Goal: Transaction & Acquisition: Purchase product/service

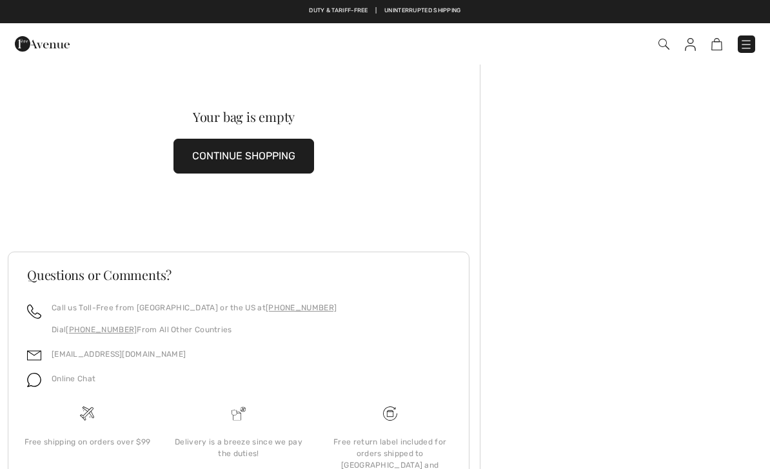
click at [751, 42] on img at bounding box center [746, 44] width 13 height 13
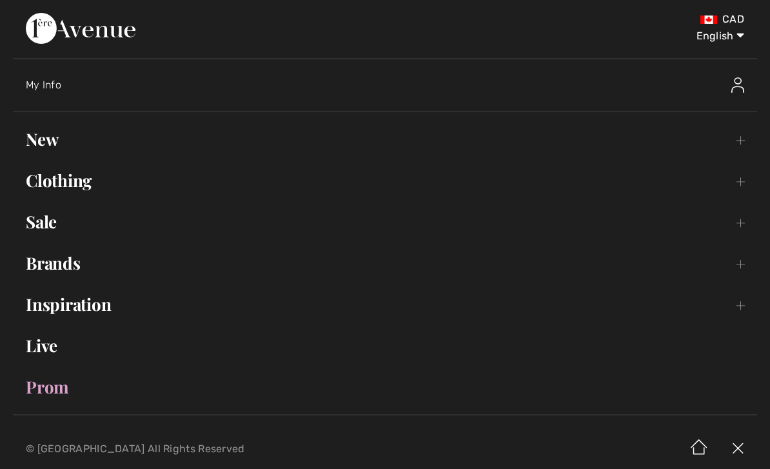
click at [47, 131] on link "New Toggle submenu" at bounding box center [385, 139] width 744 height 28
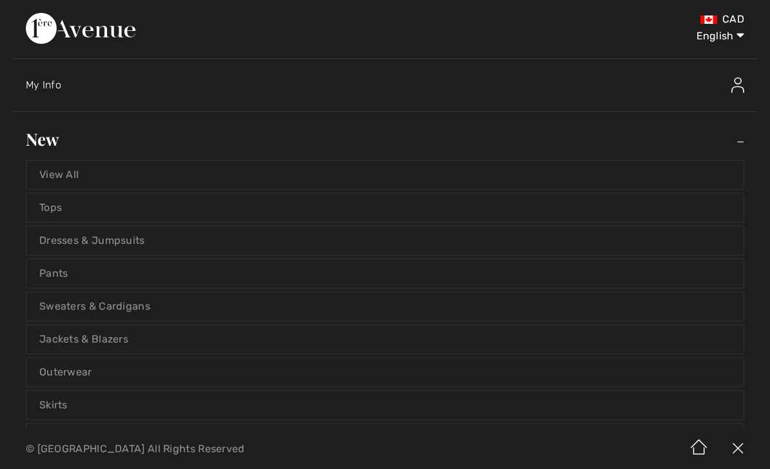
click at [68, 171] on link "View All" at bounding box center [384, 175] width 717 height 28
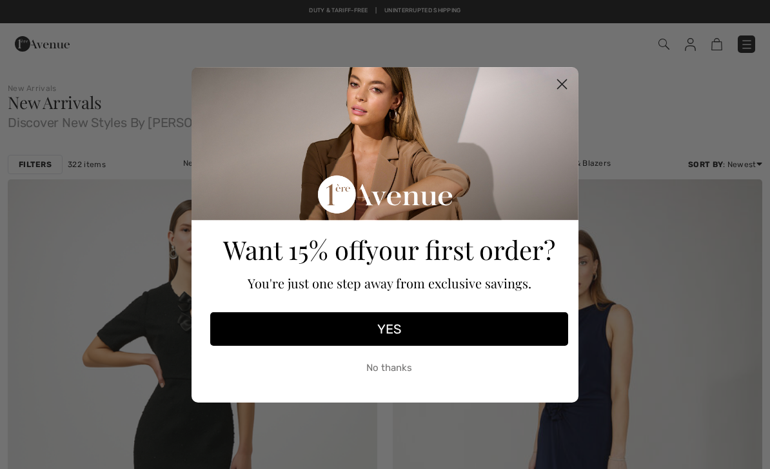
checkbox input "true"
click at [562, 81] on circle "Close dialog" at bounding box center [561, 83] width 21 height 21
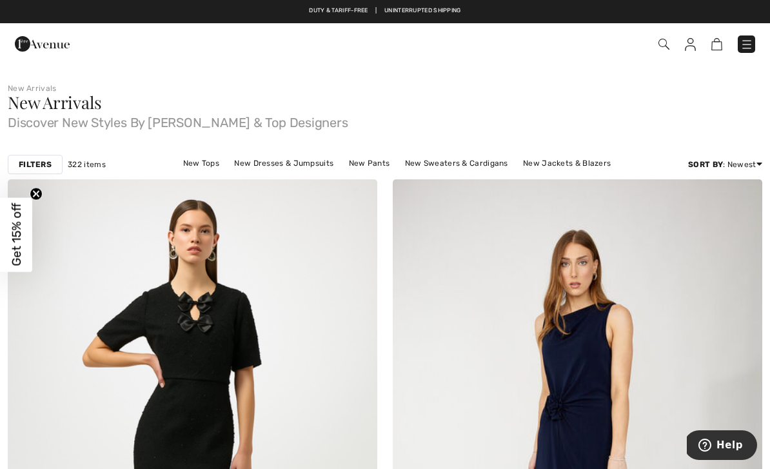
click at [35, 163] on strong "Filters" at bounding box center [35, 165] width 33 height 12
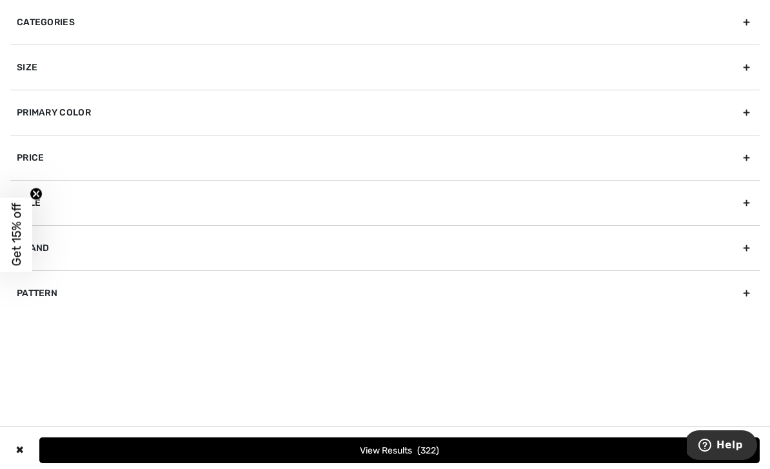
click at [61, 243] on div "Brand" at bounding box center [384, 247] width 749 height 45
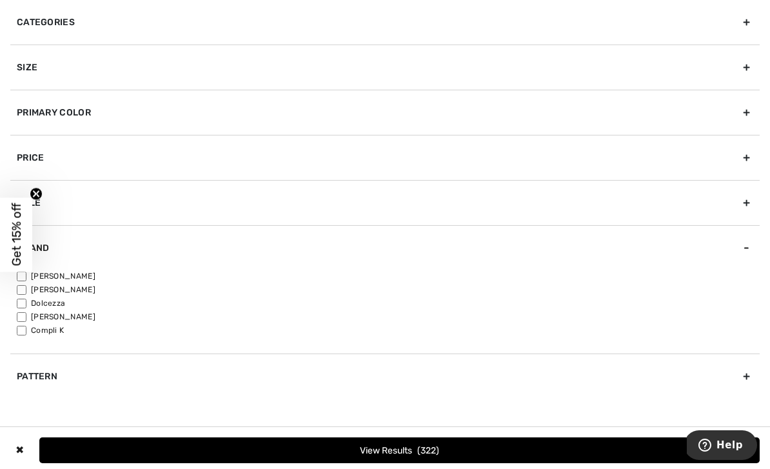
click at [24, 273] on input"] "[PERSON_NAME]" at bounding box center [22, 277] width 10 height 10
checkbox input"] "true"
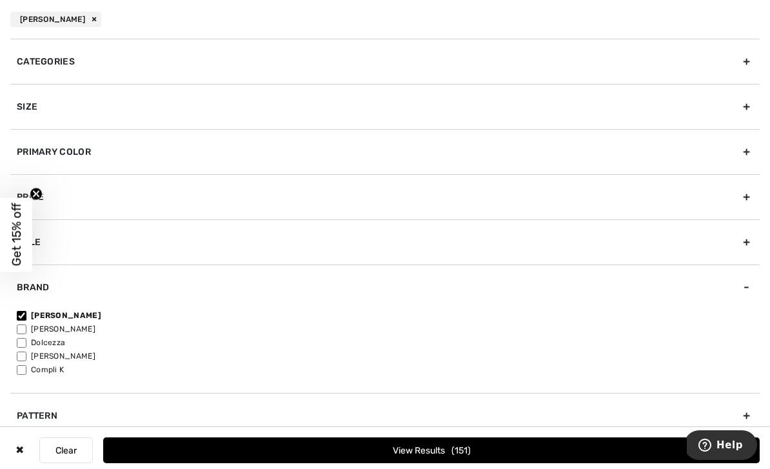
click at [507, 450] on button "View Results 151" at bounding box center [431, 450] width 657 height 26
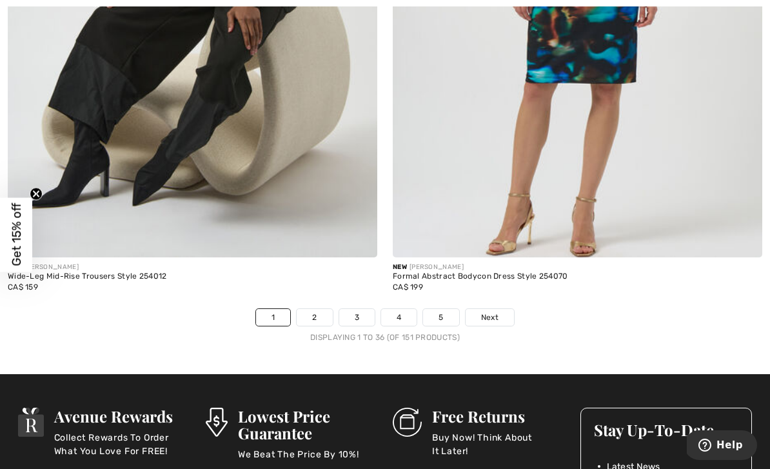
scroll to position [11287, 0]
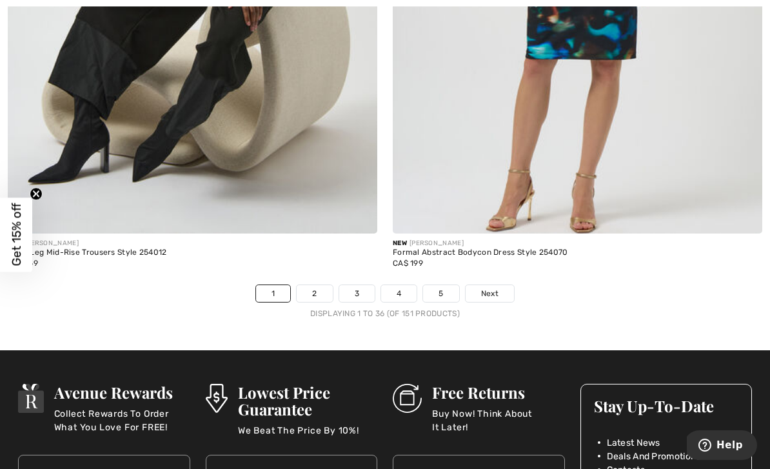
click at [317, 285] on link "2" at bounding box center [314, 293] width 35 height 17
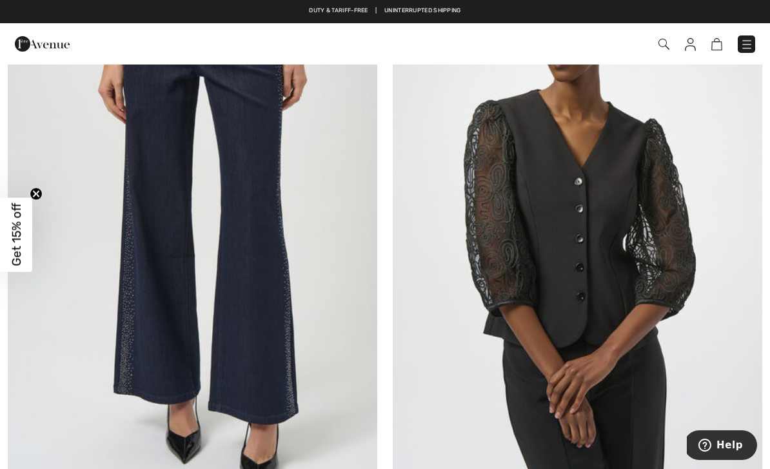
scroll to position [6496, 0]
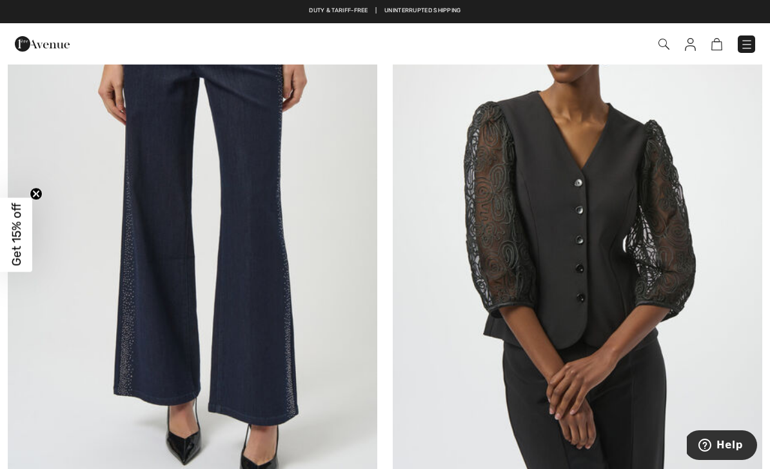
click at [244, 316] on img at bounding box center [193, 220] width 370 height 555
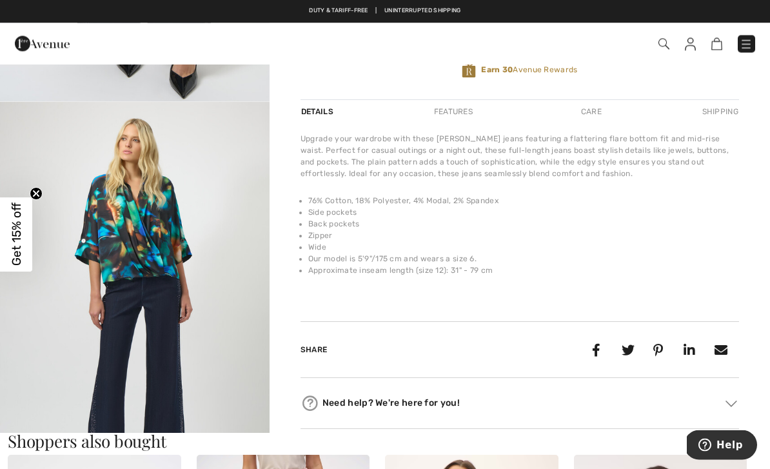
click at [157, 235] on img "2 / 6" at bounding box center [135, 305] width 270 height 404
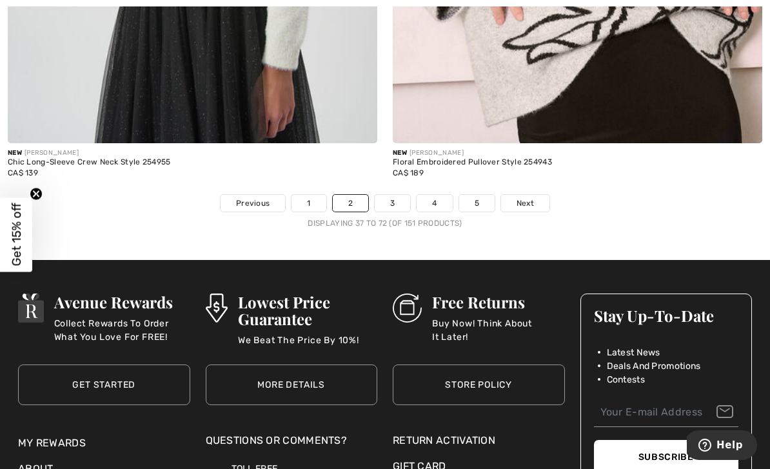
scroll to position [11273, 0]
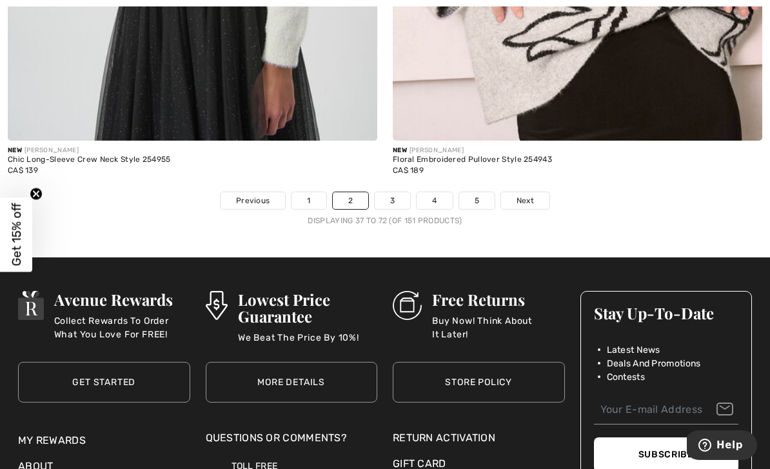
click at [393, 192] on link "3" at bounding box center [392, 200] width 35 height 17
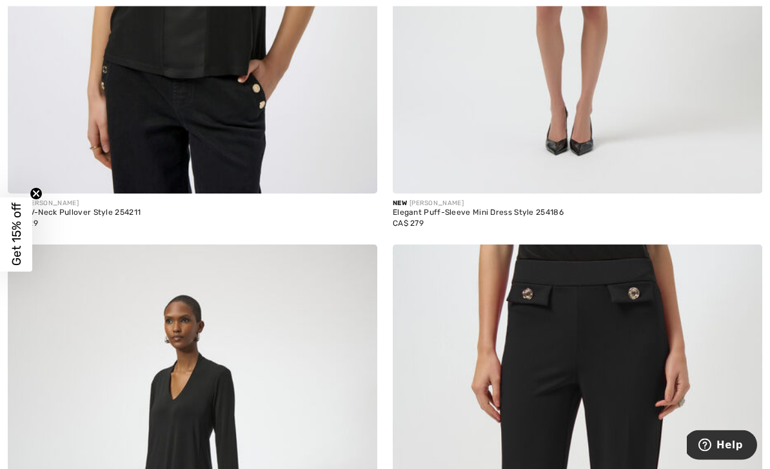
scroll to position [1776, 0]
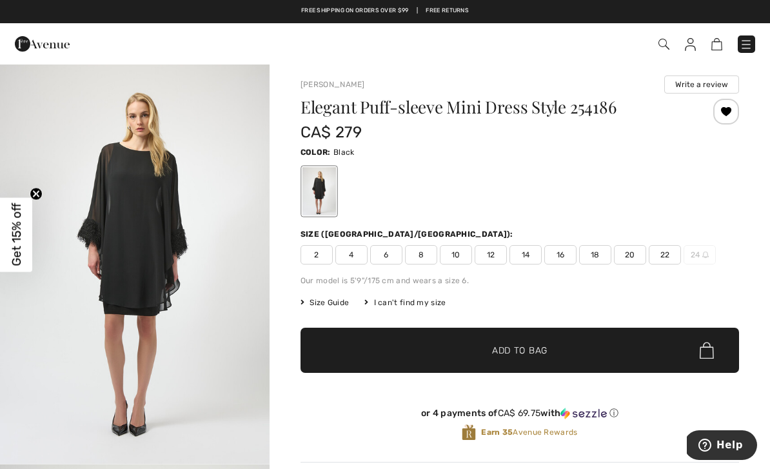
scroll to position [4, 0]
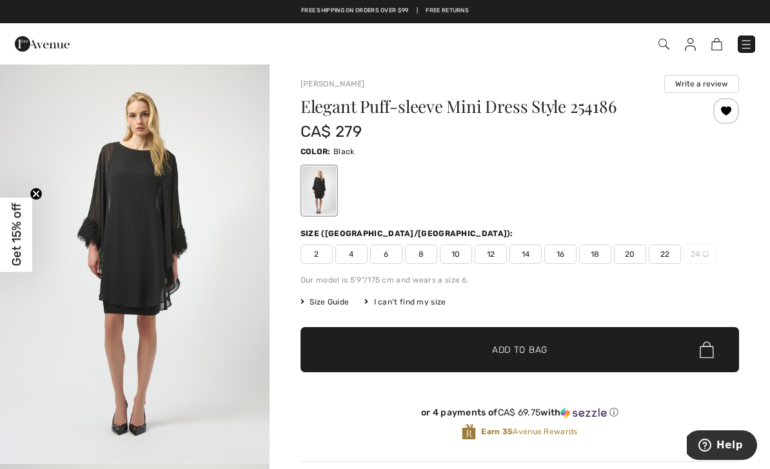
click at [163, 242] on img "1 / 4" at bounding box center [135, 261] width 270 height 404
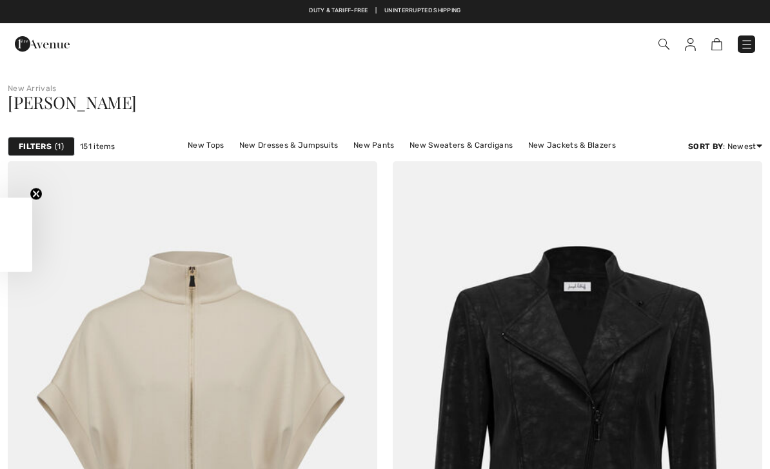
checkbox input "true"
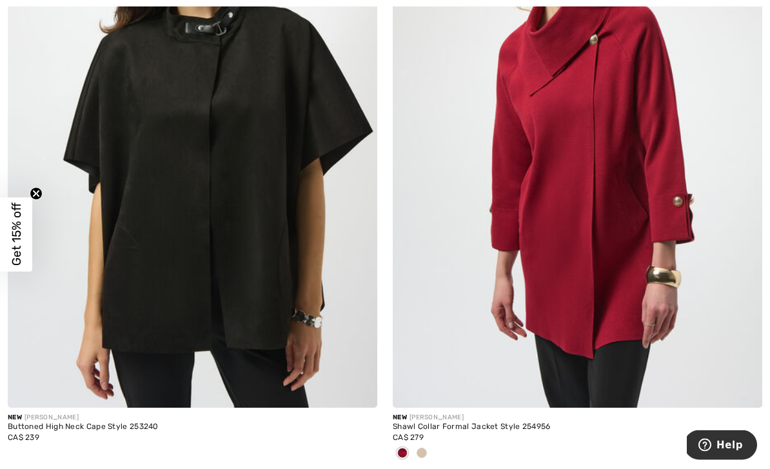
scroll to position [9148, 0]
click at [560, 191] on img at bounding box center [578, 130] width 370 height 555
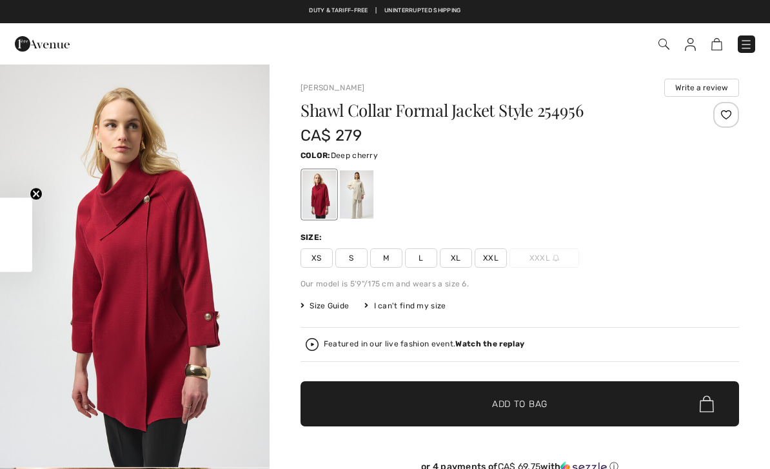
checkbox input "true"
click at [363, 193] on div at bounding box center [357, 194] width 34 height 48
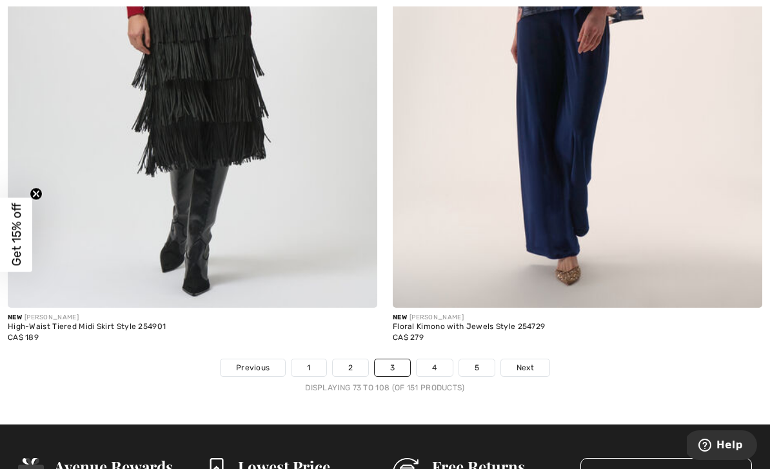
scroll to position [11111, 0]
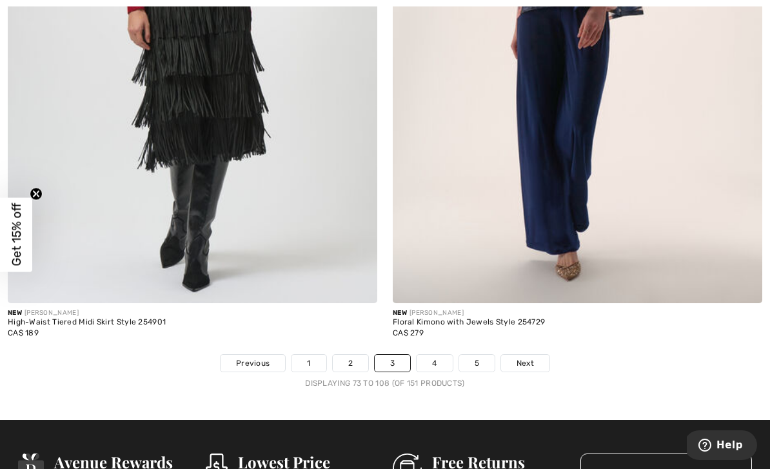
click at [530, 357] on span "Next" at bounding box center [525, 363] width 17 height 12
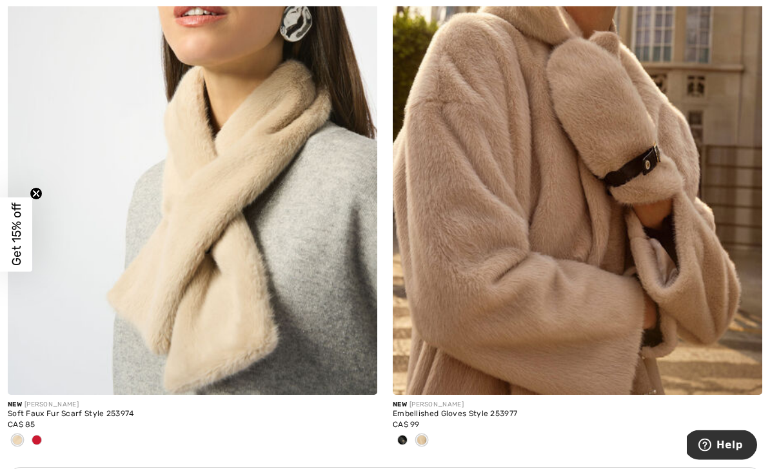
scroll to position [3413, 0]
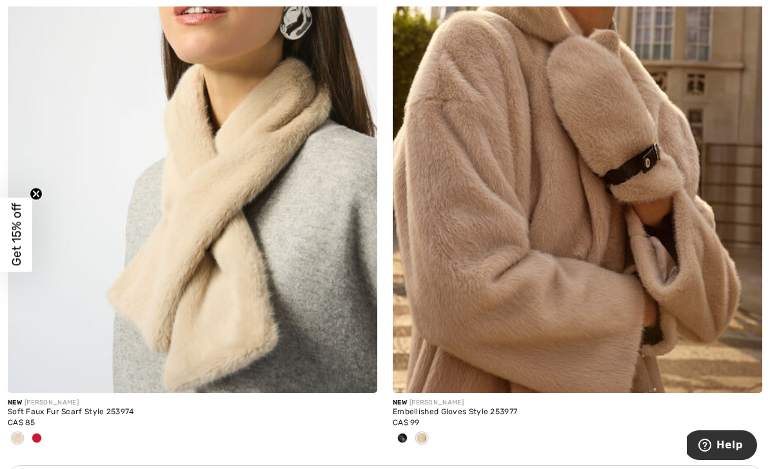
click at [189, 322] on img at bounding box center [193, 115] width 370 height 555
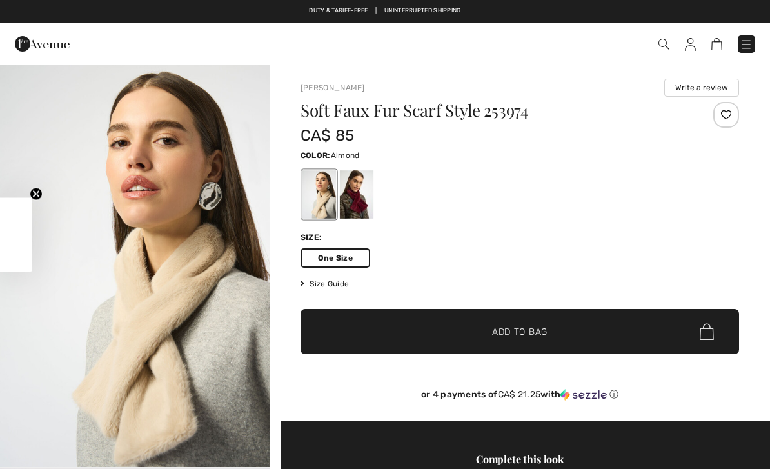
checkbox input "true"
click at [724, 232] on div "Size:" at bounding box center [520, 238] width 439 height 12
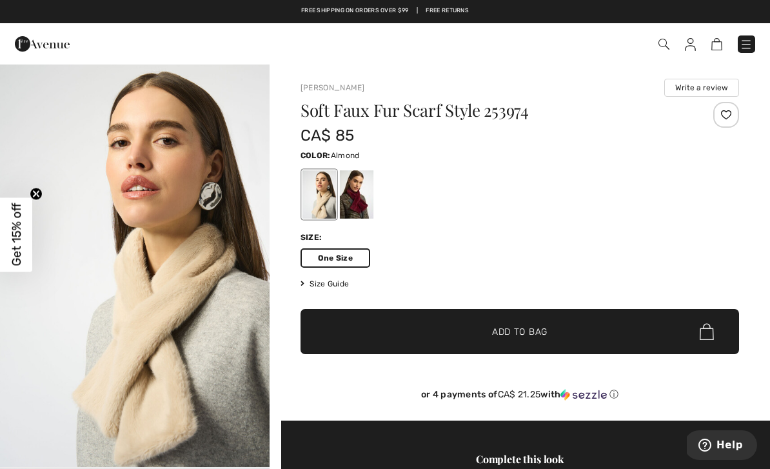
click at [545, 336] on span "Add to Bag" at bounding box center [519, 332] width 55 height 14
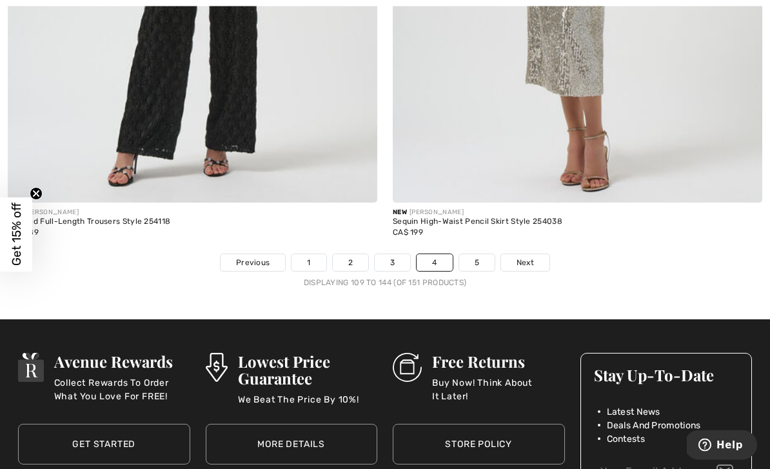
scroll to position [11282, 0]
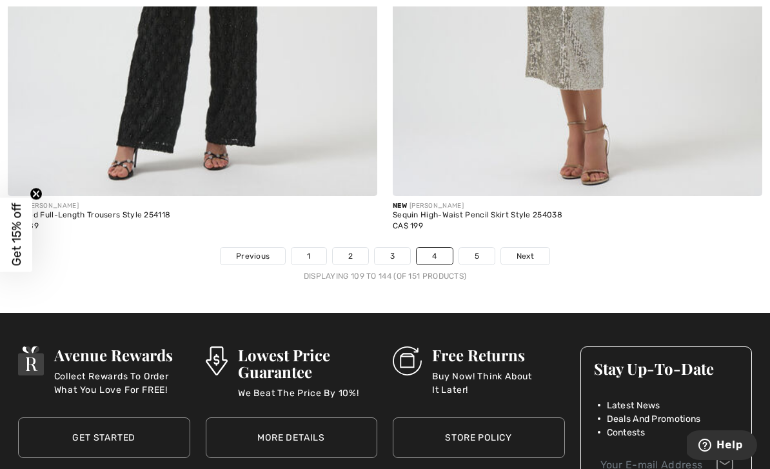
click at [479, 248] on link "5" at bounding box center [476, 256] width 35 height 17
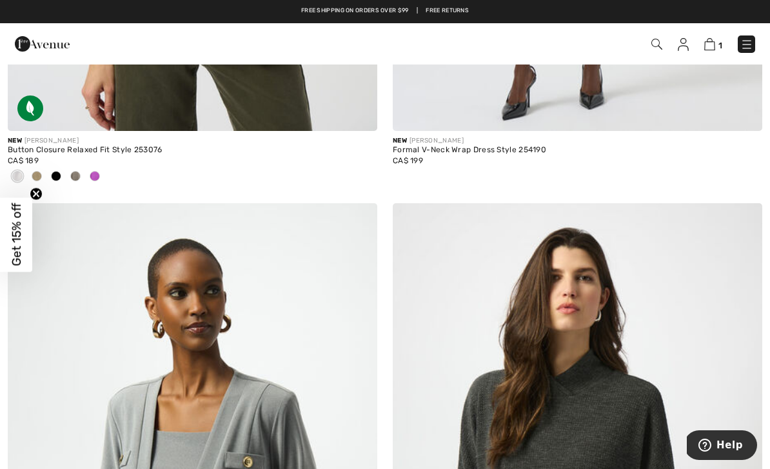
scroll to position [1195, 0]
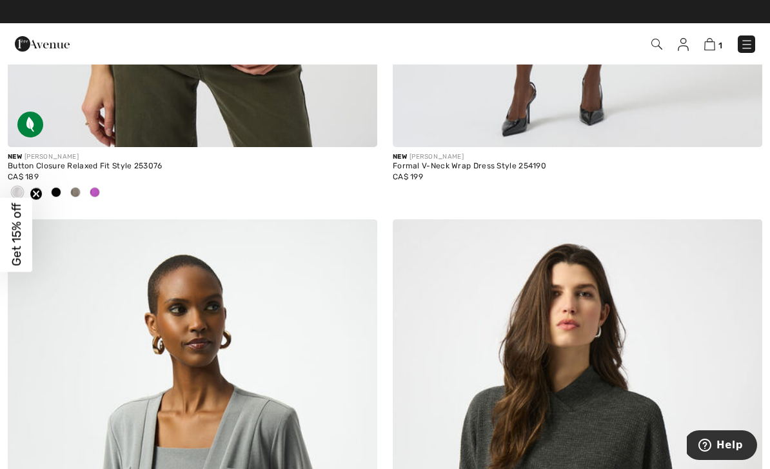
click at [715, 45] on img at bounding box center [709, 44] width 11 height 12
